Goal: Check status: Check status

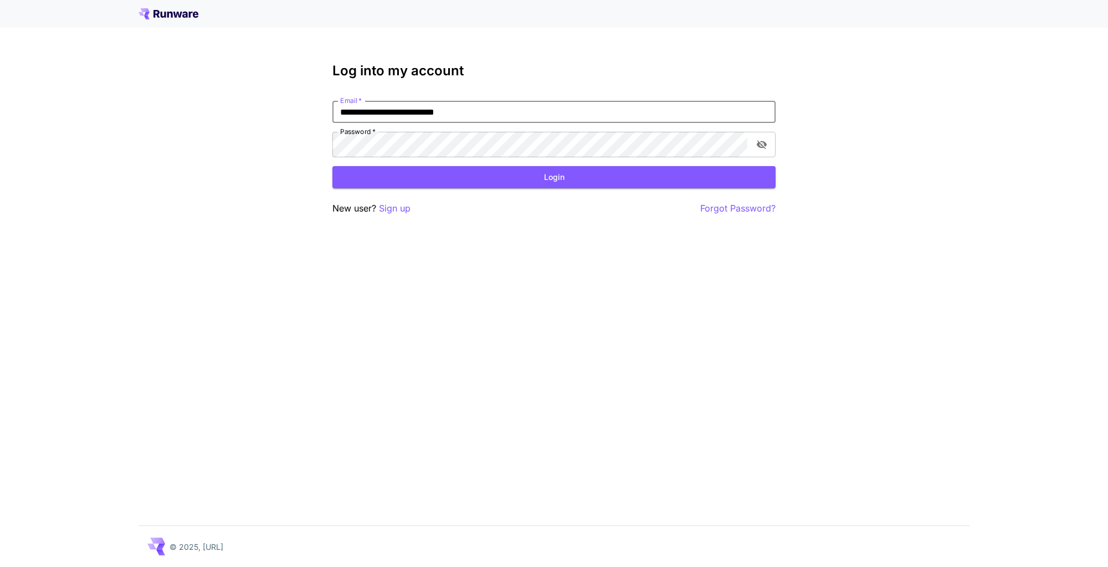
type input "**********"
click button "Login" at bounding box center [554, 177] width 443 height 23
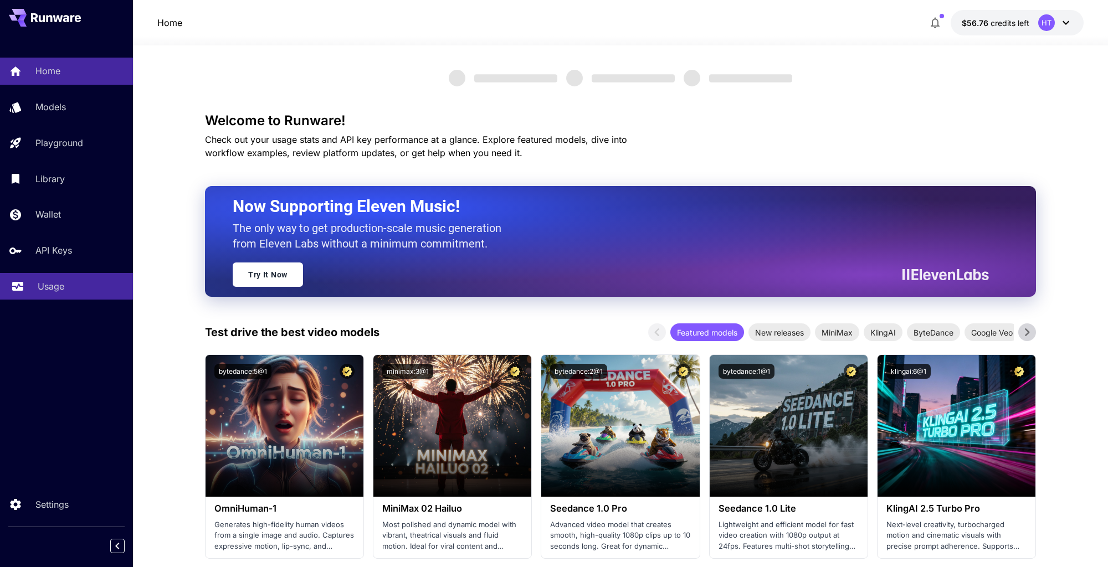
click at [59, 293] on p "Usage" at bounding box center [51, 286] width 27 height 13
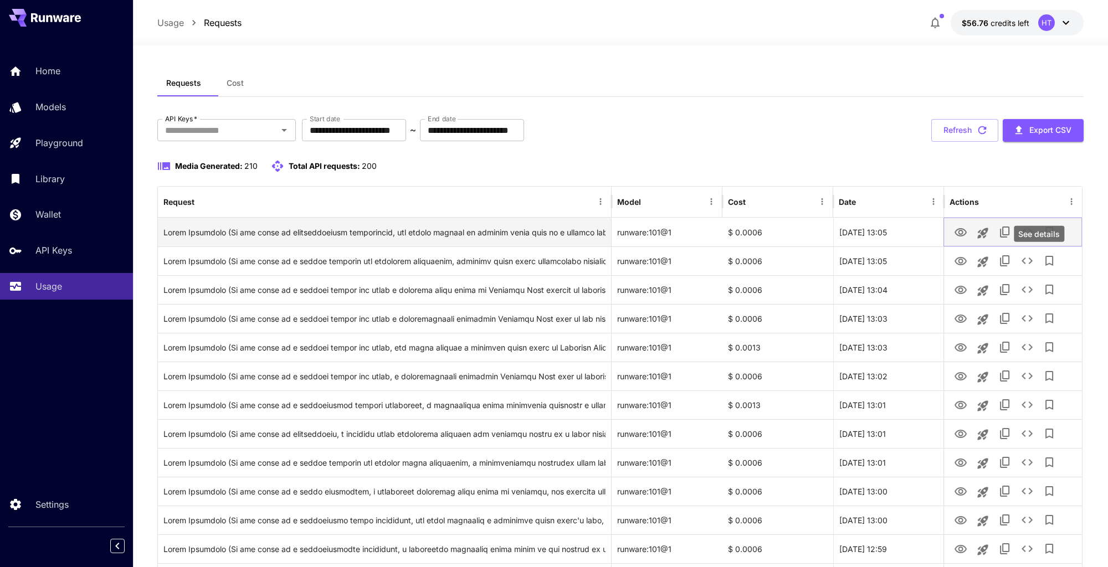
click at [1034, 239] on icon "See details" at bounding box center [1027, 232] width 13 height 13
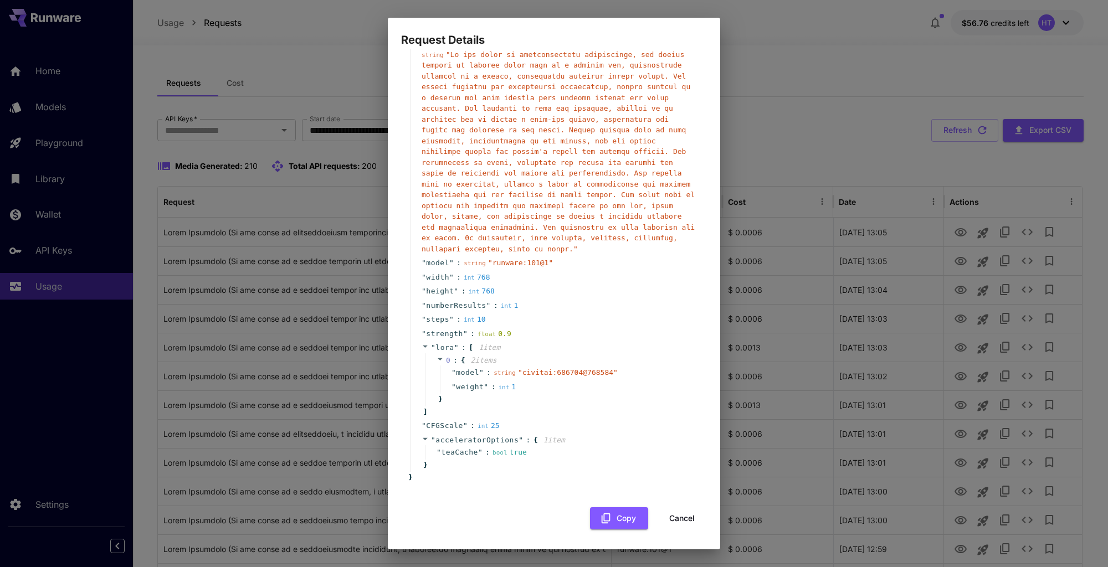
scroll to position [370, 0]
click at [868, 330] on div "Request Details { 15 item s " taskUUID " : string " da29206a-f181-4bfd-b6ca-b24…" at bounding box center [554, 283] width 1108 height 567
click at [684, 518] on button "Cancel" at bounding box center [682, 519] width 50 height 23
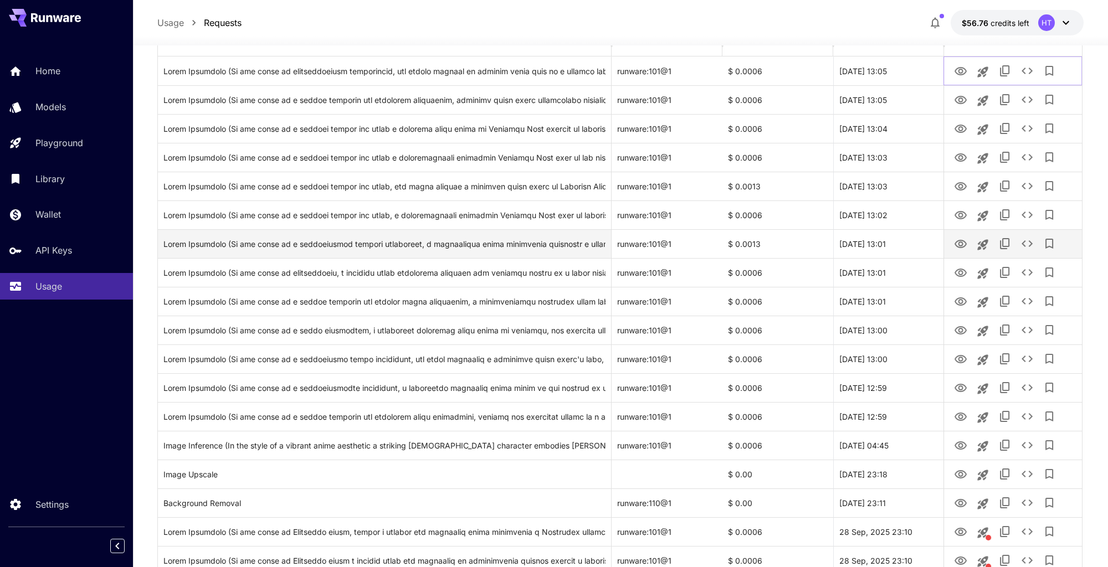
scroll to position [252, 0]
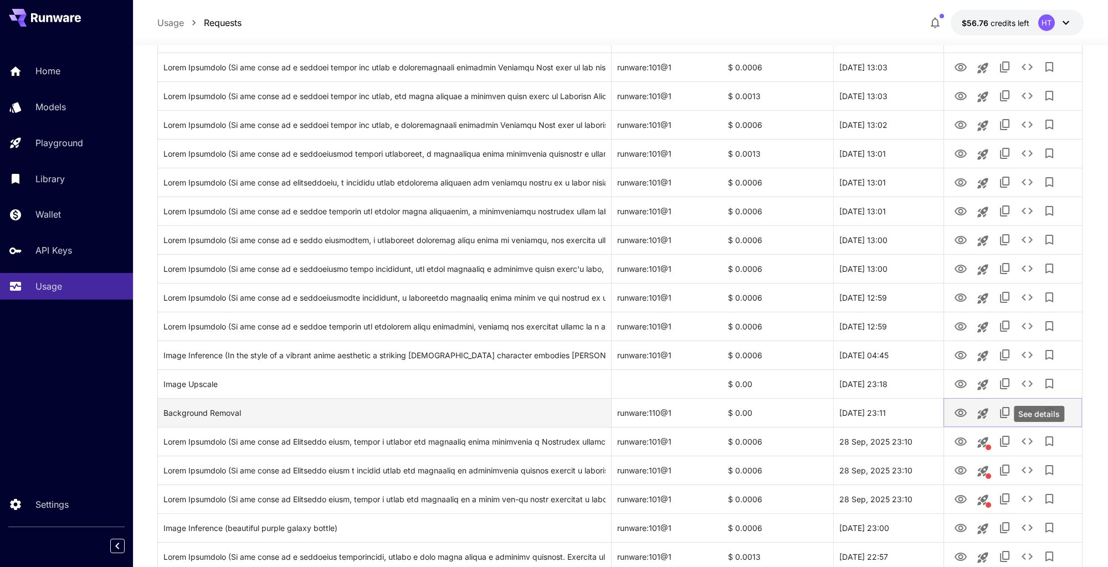
click at [1039, 424] on button "See details" at bounding box center [1027, 413] width 22 height 22
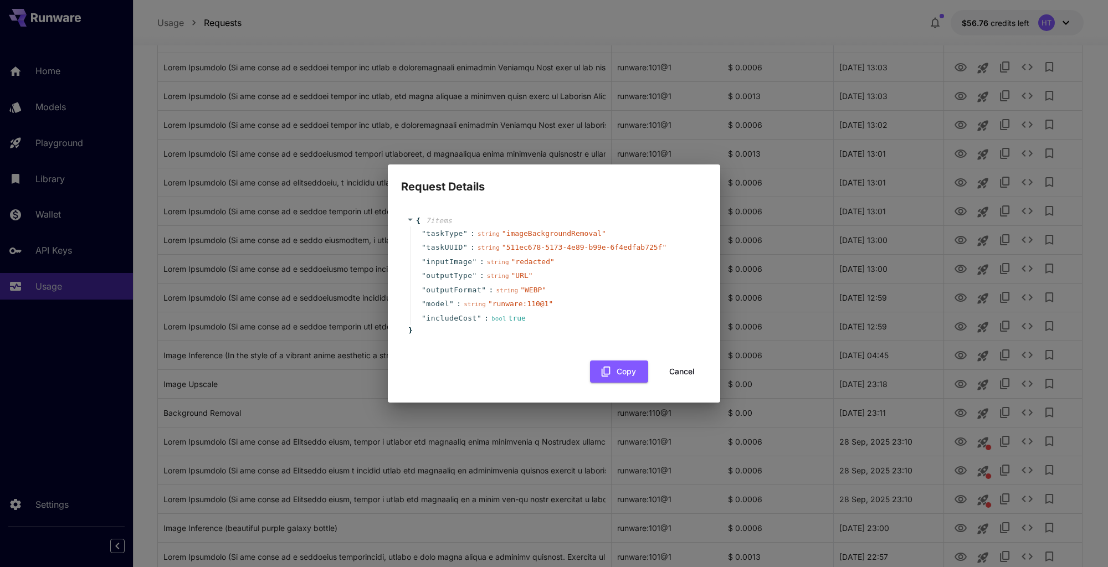
click at [676, 383] on button "Cancel" at bounding box center [682, 372] width 50 height 23
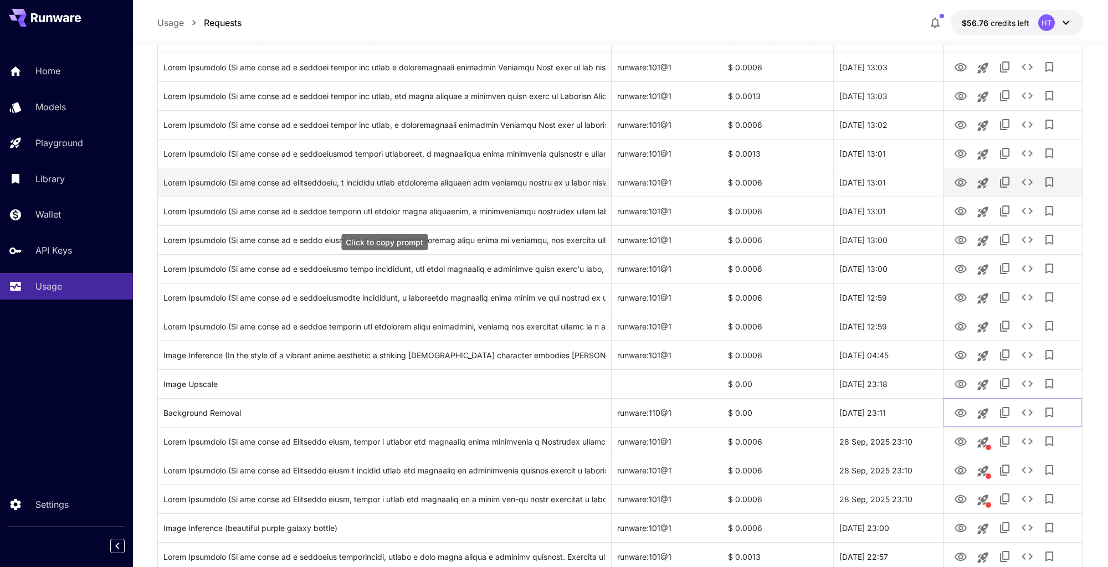
scroll to position [0, 0]
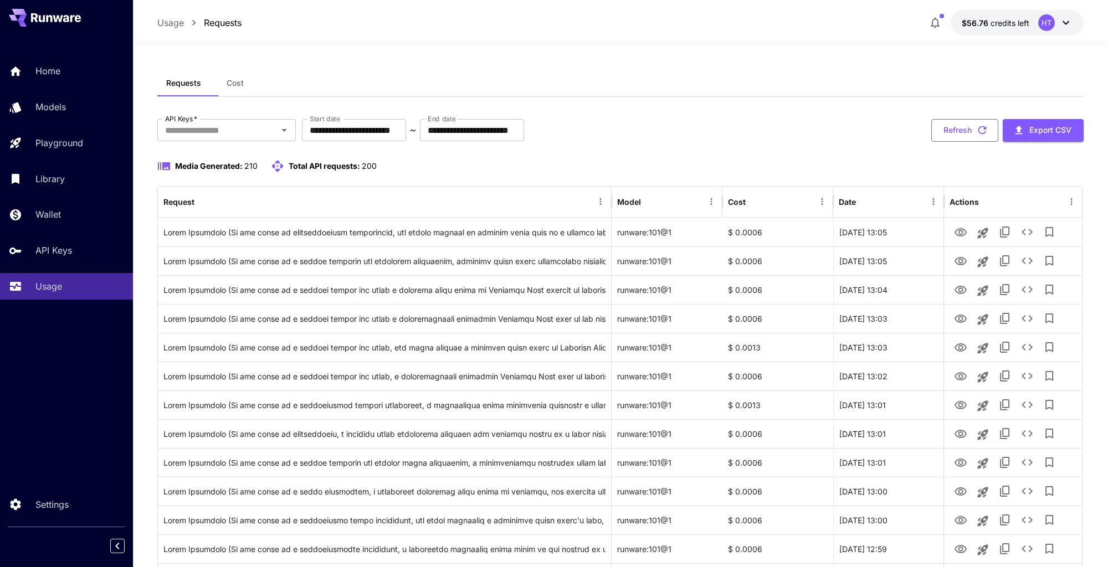
click at [960, 142] on button "Refresh" at bounding box center [965, 130] width 67 height 23
click at [1034, 239] on icon "See details" at bounding box center [1027, 232] width 13 height 13
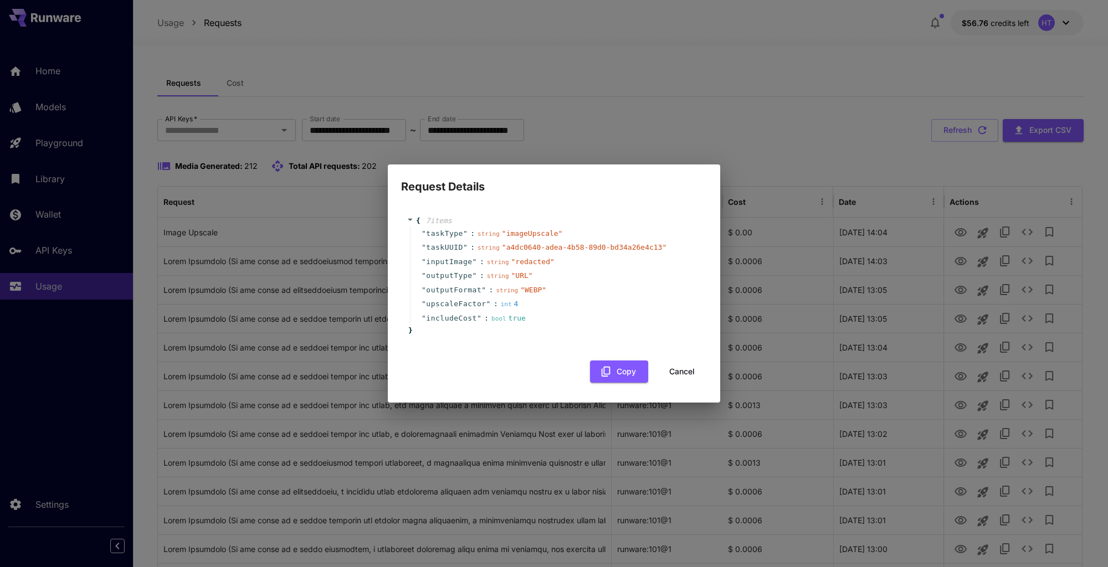
click at [689, 383] on button "Cancel" at bounding box center [682, 372] width 50 height 23
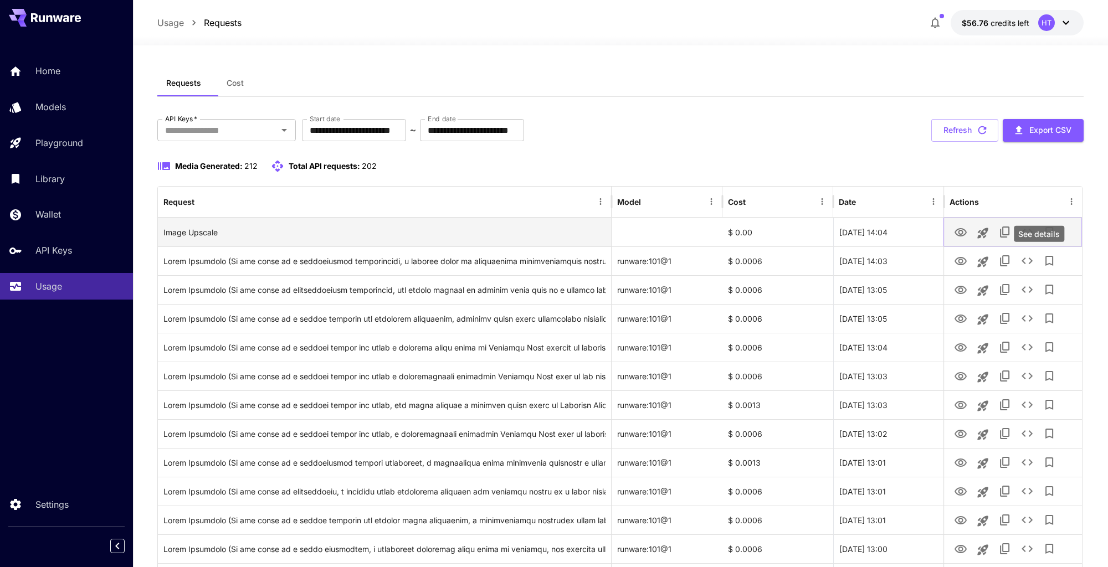
click at [1034, 239] on icon "See details" at bounding box center [1027, 232] width 13 height 13
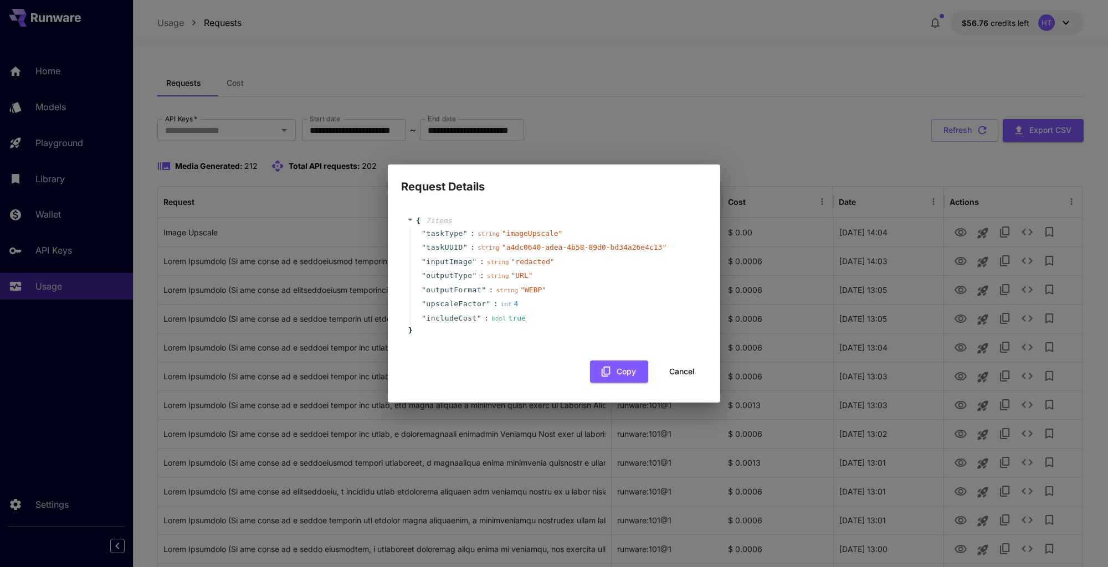
click at [679, 383] on button "Cancel" at bounding box center [682, 372] width 50 height 23
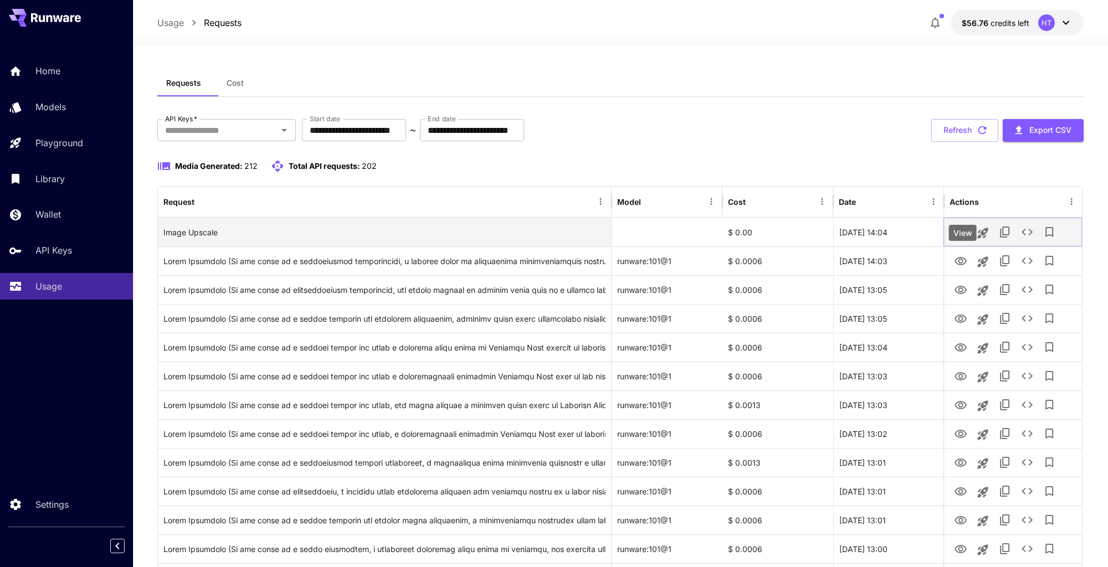
click at [958, 239] on icon "View" at bounding box center [960, 232] width 13 height 13
click at [1034, 239] on icon "See details" at bounding box center [1027, 232] width 13 height 13
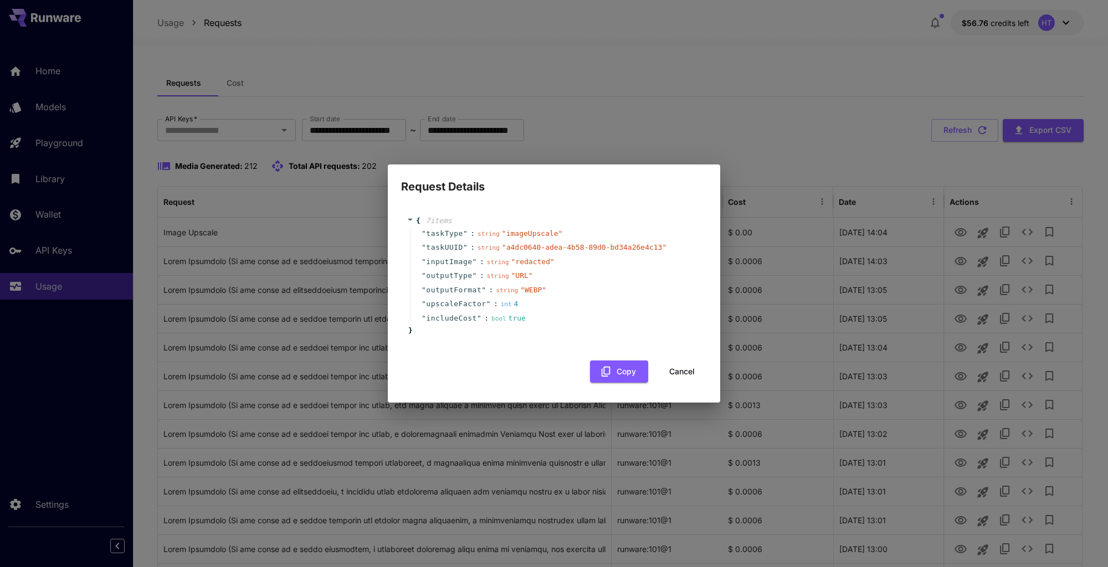
click at [688, 383] on button "Cancel" at bounding box center [682, 372] width 50 height 23
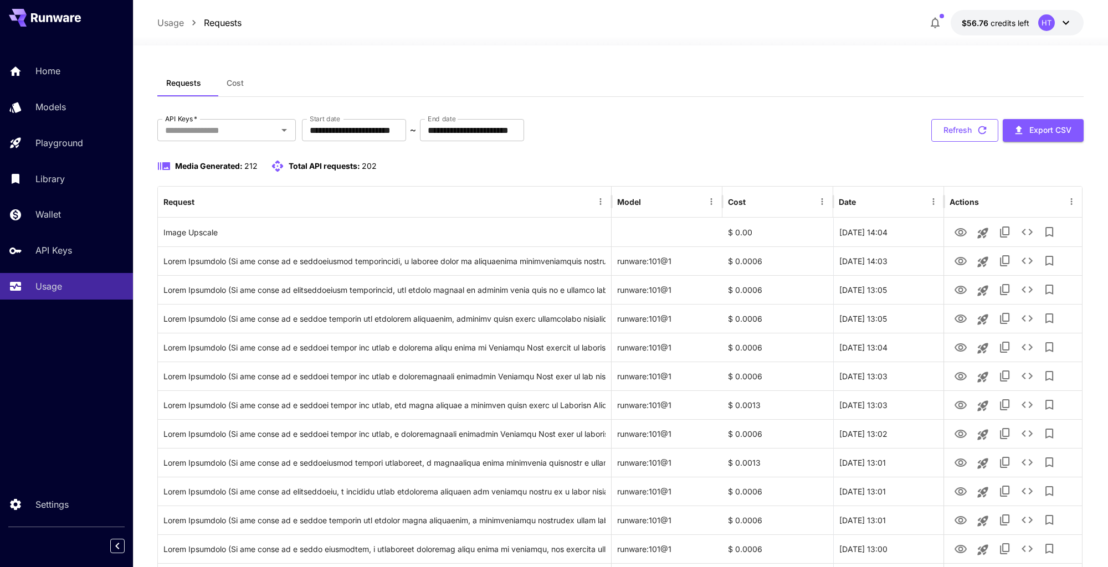
click at [967, 142] on button "Refresh" at bounding box center [965, 130] width 67 height 23
click at [972, 142] on button "Refresh" at bounding box center [965, 130] width 67 height 23
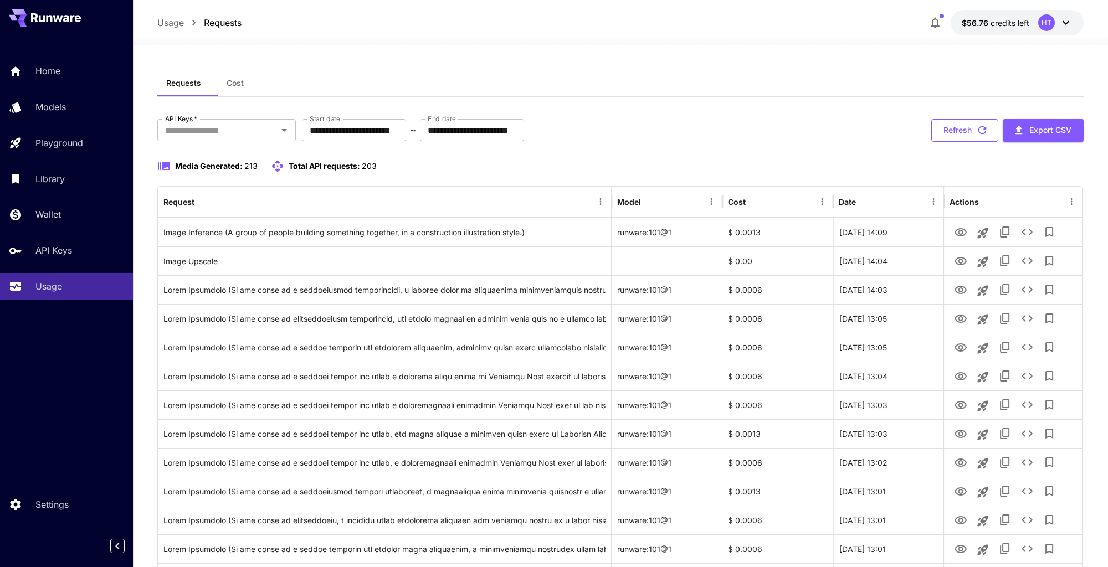
click at [969, 142] on button "Refresh" at bounding box center [965, 130] width 67 height 23
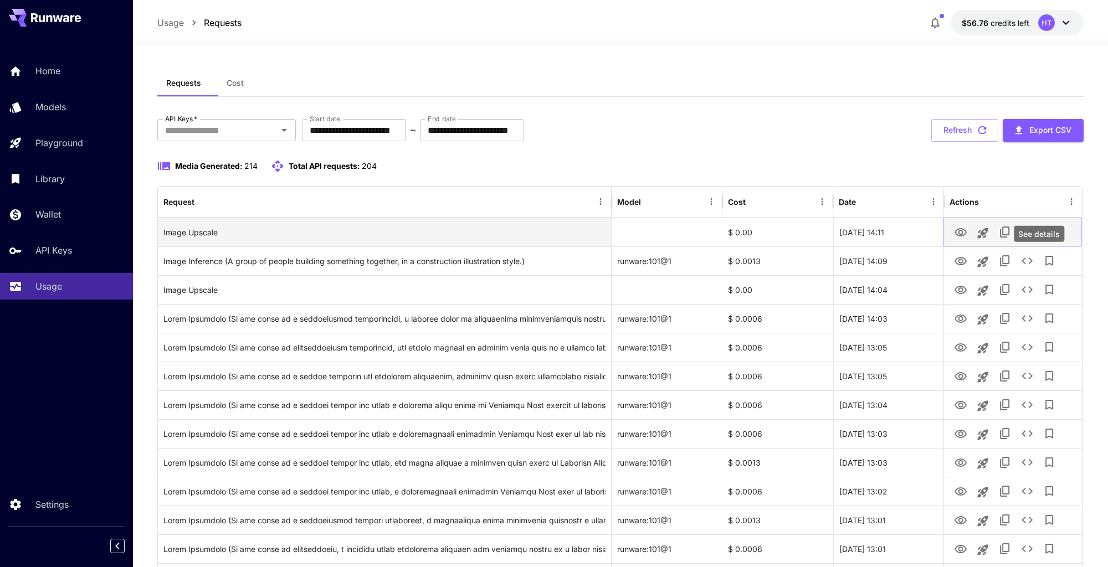
click at [1033, 236] on icon "See details" at bounding box center [1027, 232] width 11 height 7
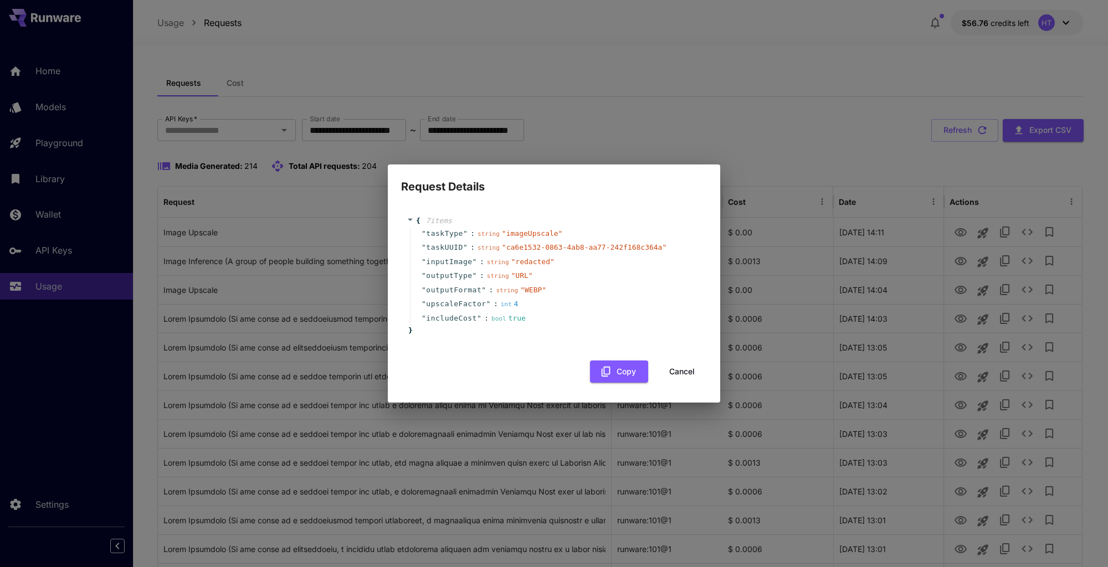
click at [681, 383] on button "Cancel" at bounding box center [682, 372] width 50 height 23
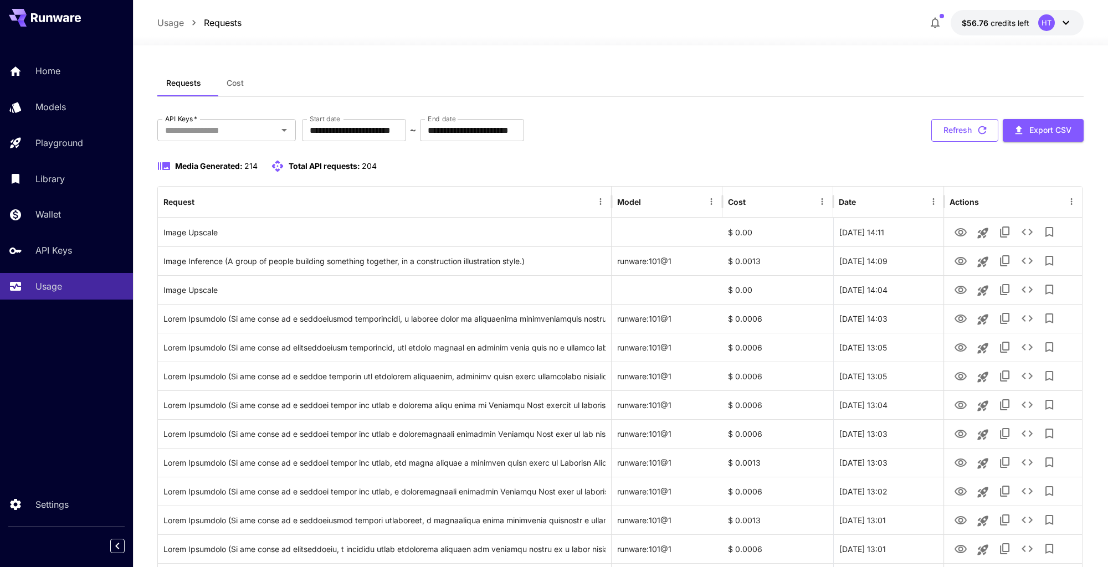
click at [962, 142] on button "Refresh" at bounding box center [965, 130] width 67 height 23
click at [957, 142] on button "Refresh" at bounding box center [965, 130] width 67 height 23
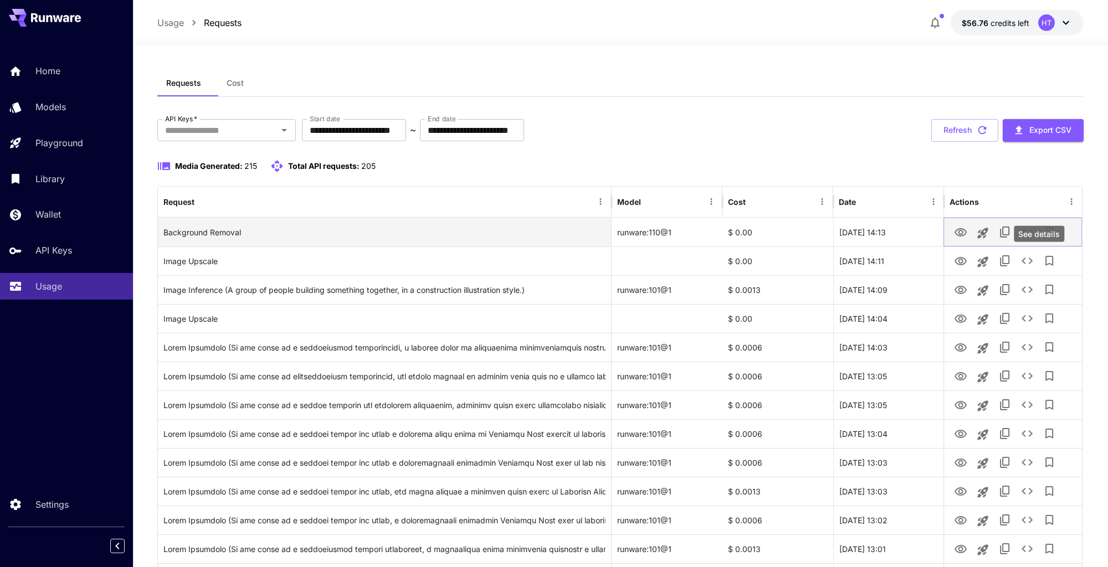
click at [1034, 239] on icon "See details" at bounding box center [1027, 232] width 13 height 13
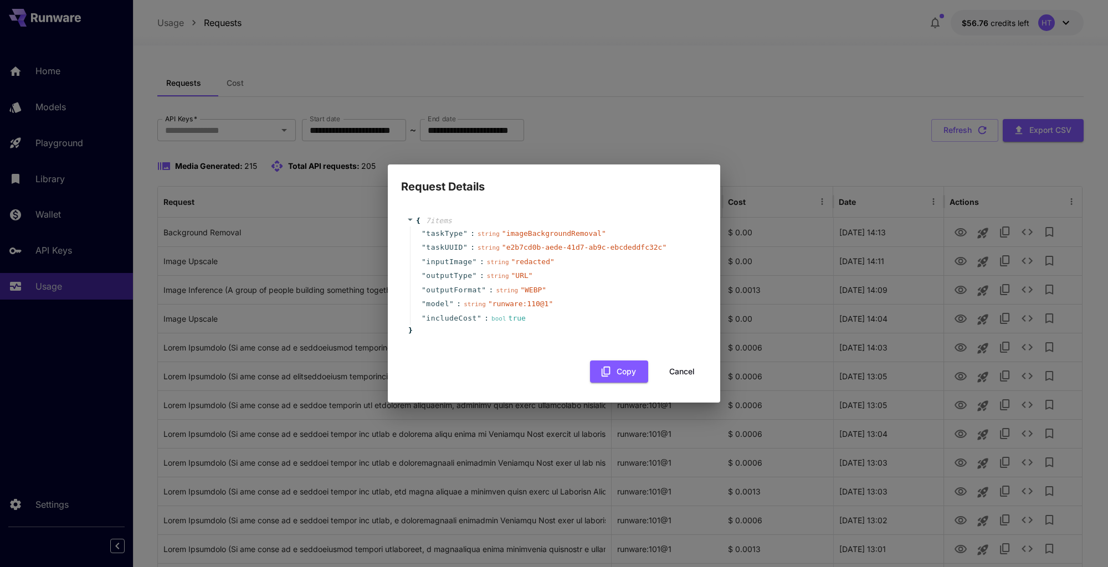
click at [667, 383] on button "Cancel" at bounding box center [682, 372] width 50 height 23
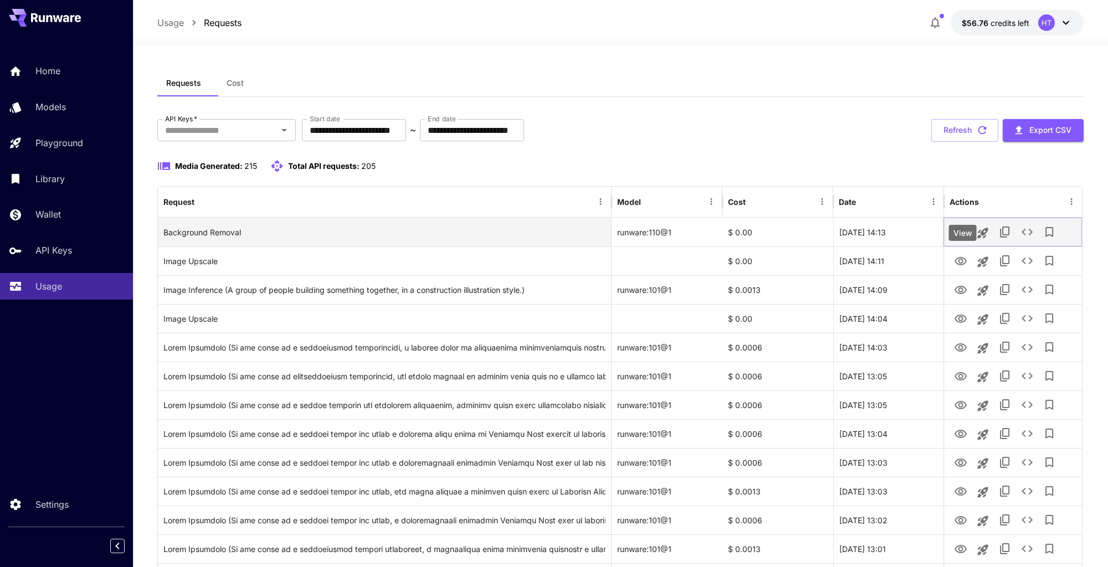
click at [957, 237] on icon "View" at bounding box center [961, 232] width 12 height 8
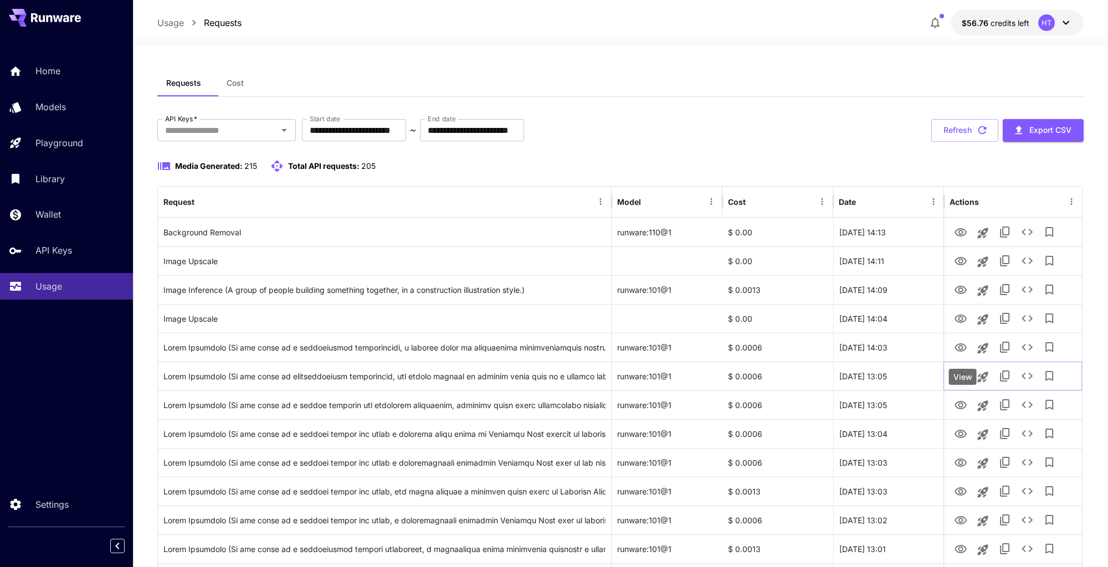
click at [958, 373] on div "View" at bounding box center [963, 377] width 28 height 16
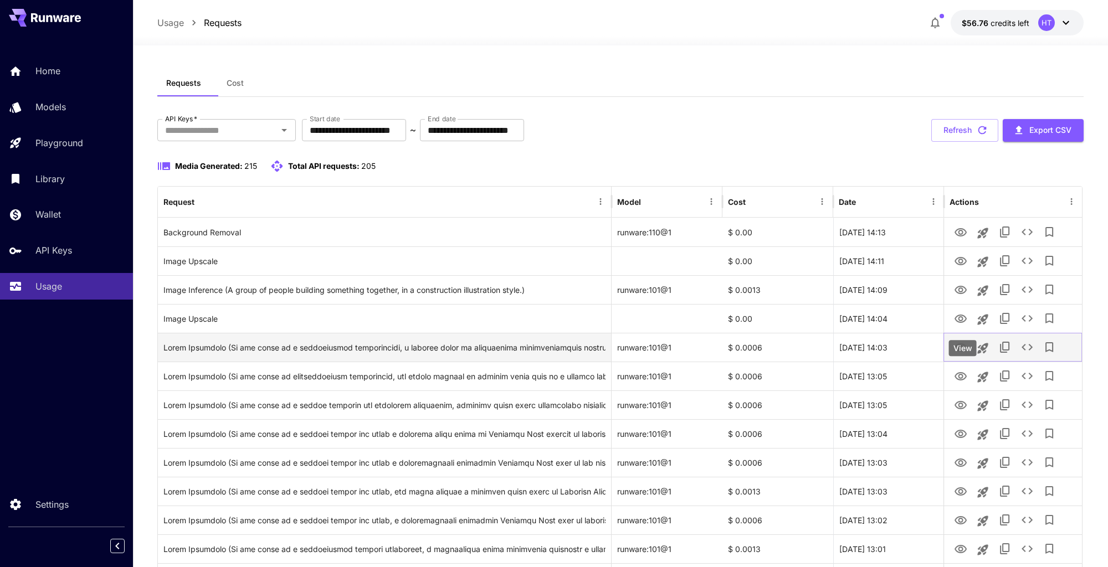
click at [960, 352] on icon "View" at bounding box center [961, 348] width 12 height 8
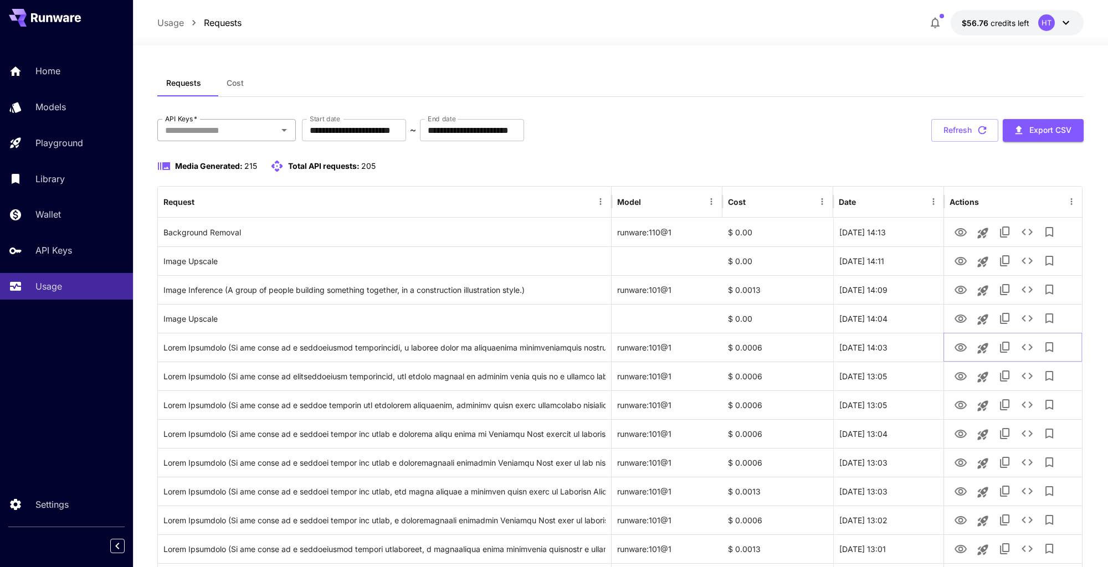
click at [211, 136] on div "API Keys   *" at bounding box center [226, 130] width 139 height 22
click at [216, 186] on li "genart - production" at bounding box center [226, 180] width 139 height 28
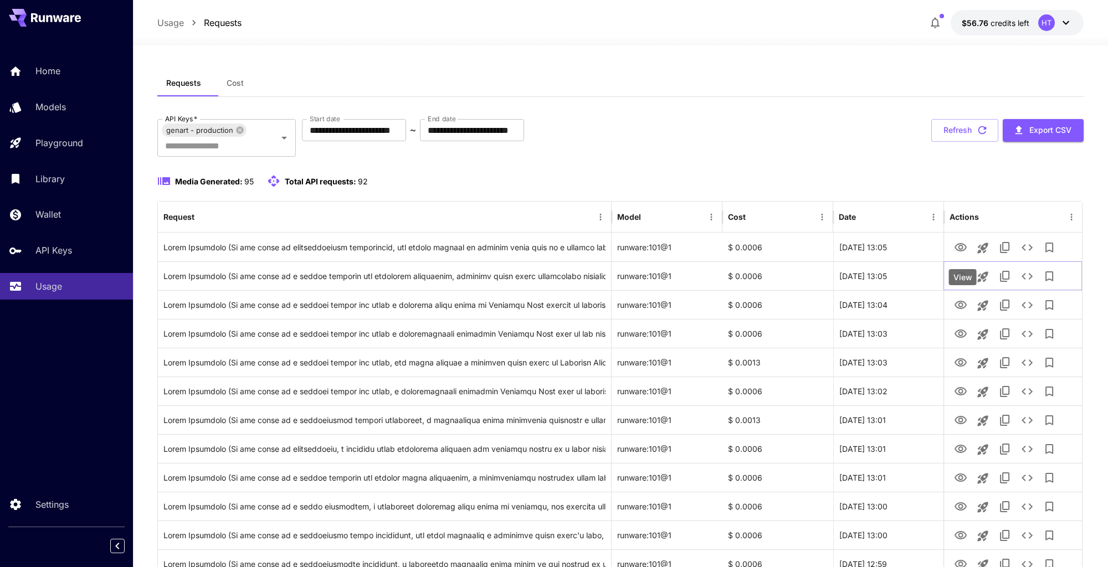
click at [962, 282] on div "View" at bounding box center [963, 277] width 28 height 16
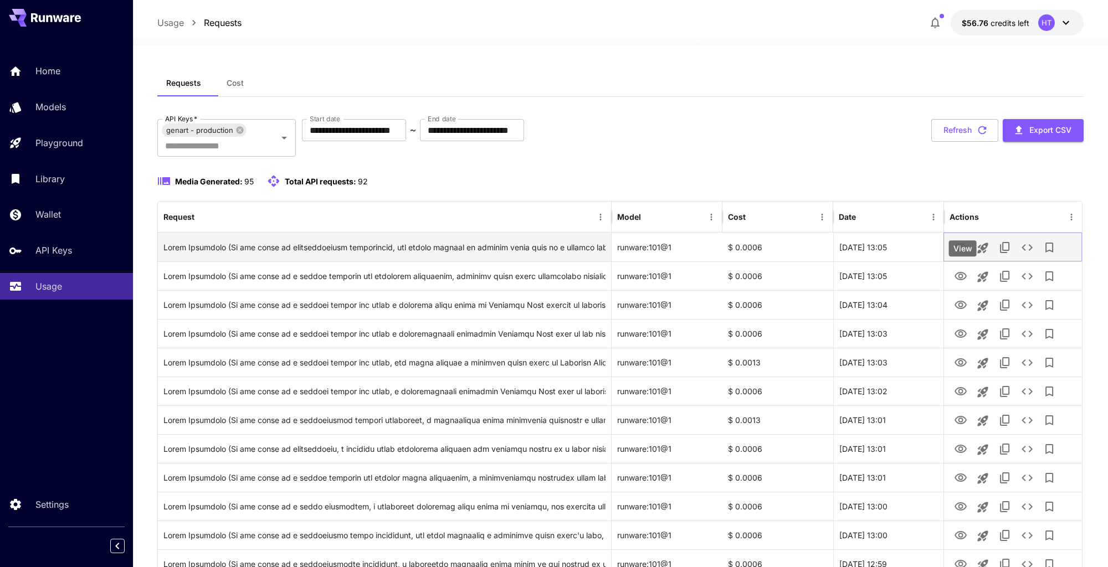
click at [962, 254] on icon "View" at bounding box center [960, 247] width 13 height 13
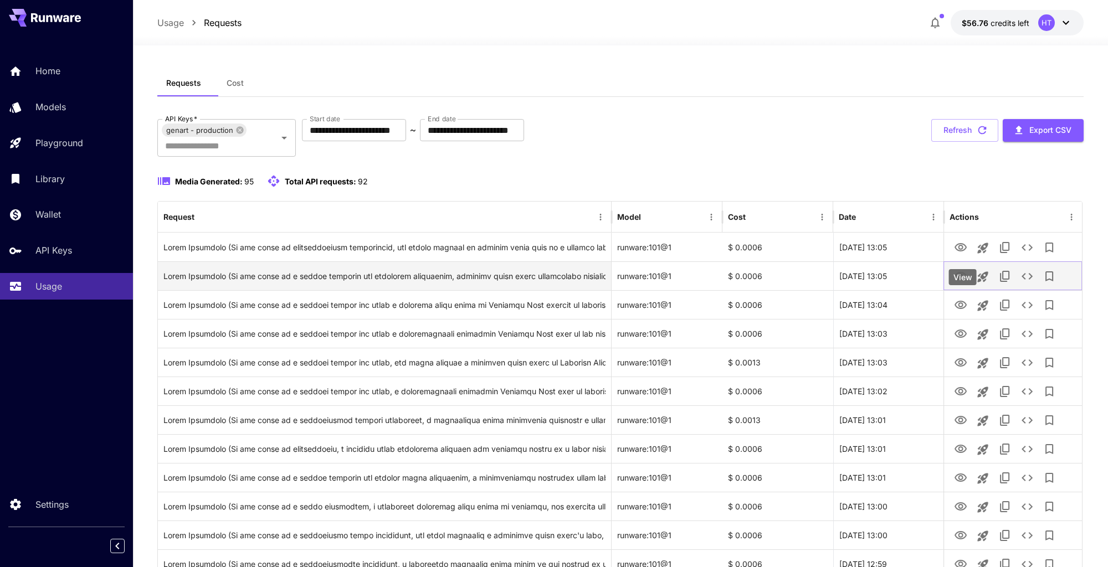
click at [963, 283] on icon "View" at bounding box center [960, 276] width 13 height 13
